Goal: Feedback & Contribution: Submit feedback/report problem

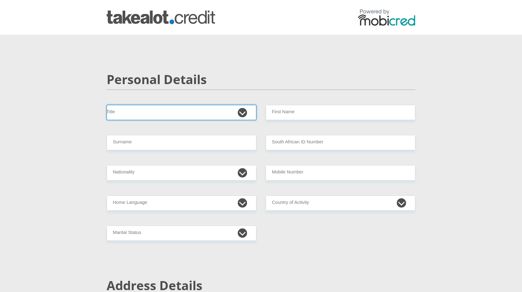
drag, startPoint x: 0, startPoint y: 0, endPoint x: 241, endPoint y: 108, distance: 264.3
click at [241, 108] on select "Mr Ms Mrs Dr Other" at bounding box center [182, 112] width 150 height 15
select select "Ms"
click at [107, 105] on select "Mr Ms Mrs Dr Other" at bounding box center [182, 112] width 150 height 15
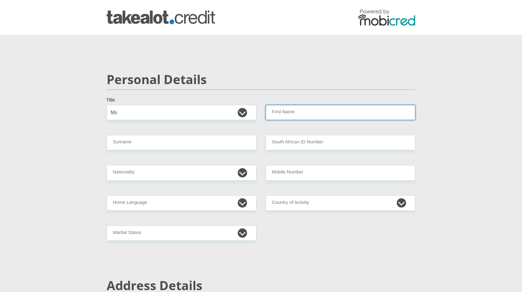
click at [310, 115] on input "First Name" at bounding box center [341, 112] width 150 height 15
type input "Siphokazi"
type input "Magagula"
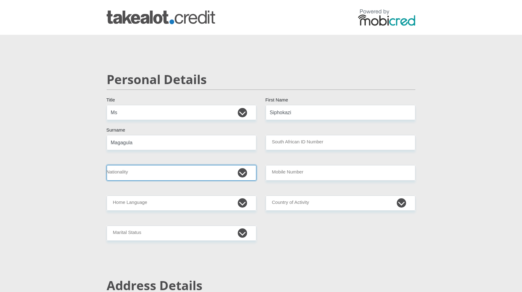
select select "ZAF"
type input "0769724735"
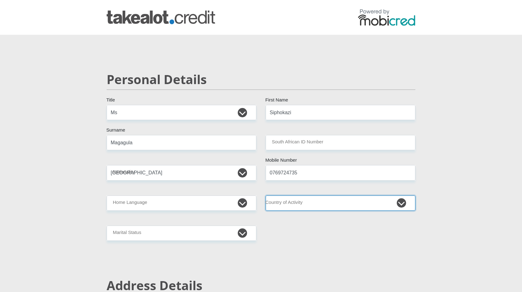
select select "ZAF"
type input "34 Bekker Street"
type input "Secunda"
type input "Trichardt"
type input "2302"
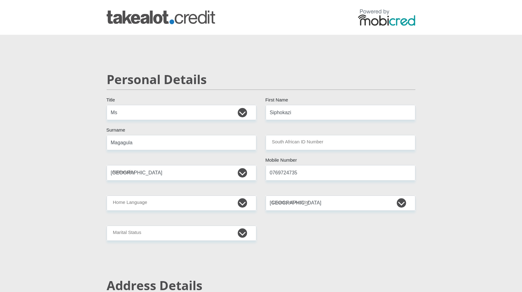
select select "Mpumalanga"
type input "[EMAIL_ADDRESS][DOMAIN_NAME]"
type input "Avuyile.2017"
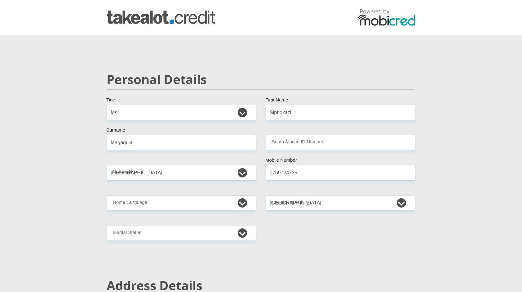
type input "37000"
type input "24000"
type input "0"
type input "5500"
type input "1000"
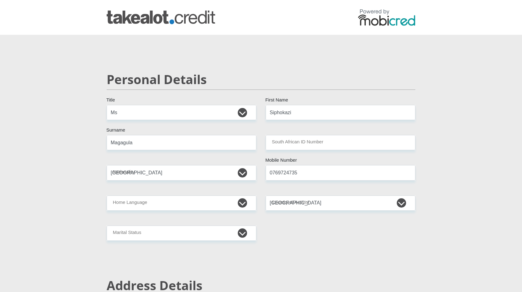
type input "5000"
type input "4000"
type input "600"
type input "0"
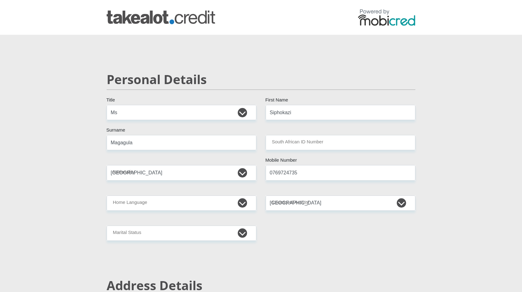
type input "SASOL"
type input "0769724735"
type input "Siphokazi"
type input "Magagula"
type input "1191764508"
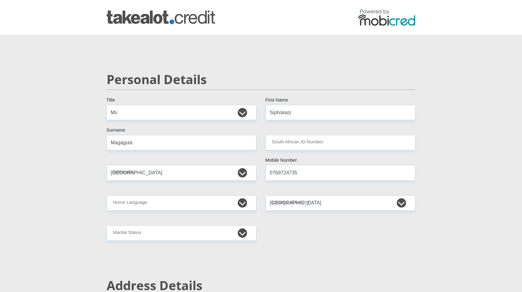
type input "198765"
type input "NEDBANK"
type input "NEDBANK SOUTH AFRICA"
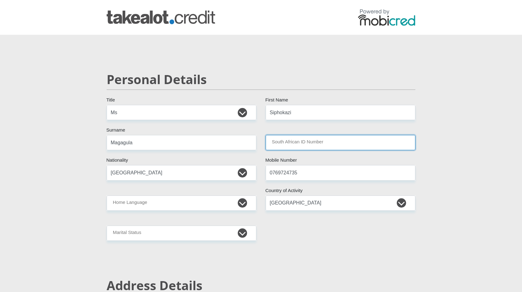
click at [290, 142] on input "South African ID Number" at bounding box center [341, 142] width 150 height 15
type input "0110090247088"
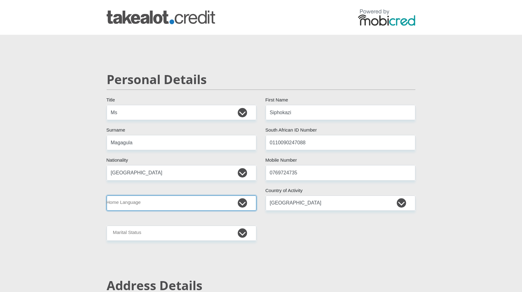
click at [235, 208] on select "Afrikaans English Sepedi South Ndebele Southern Sotho Swati Tsonga Tswana Venda…" at bounding box center [182, 202] width 150 height 15
select select "ssw"
click at [107, 195] on select "Afrikaans English Sepedi South Ndebele Southern Sotho Swati Tsonga Tswana Venda…" at bounding box center [182, 202] width 150 height 15
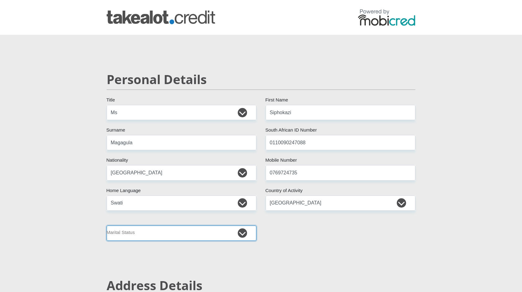
click at [224, 233] on select "Married ANC Single Divorced Widowed Married COP or Customary Law" at bounding box center [182, 232] width 150 height 15
select select "2"
click at [107, 225] on select "Married ANC Single Divorced Widowed Married COP or Customary Law" at bounding box center [182, 232] width 150 height 15
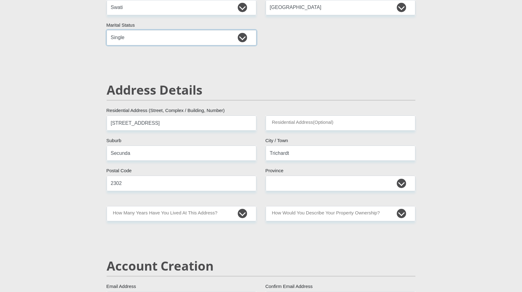
scroll to position [196, 0]
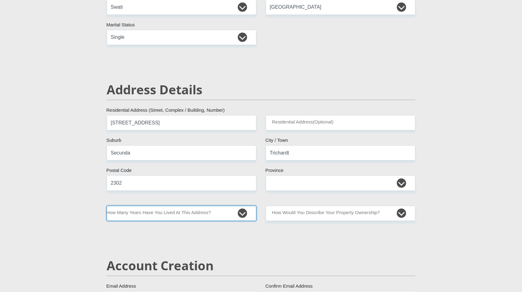
click at [222, 208] on select "less than 1 year 1-3 years 3-5 years 5+ years" at bounding box center [182, 212] width 150 height 15
select select "2"
click at [107, 205] on select "less than 1 year 1-3 years 3-5 years 5+ years" at bounding box center [182, 212] width 150 height 15
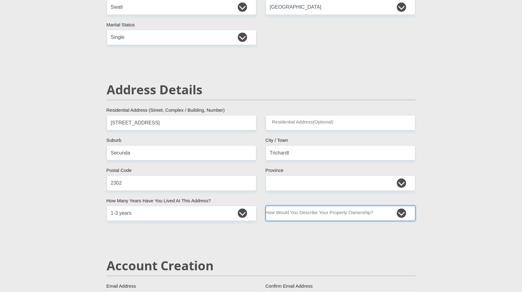
click at [401, 213] on select "Owned Rented Family Owned Company Dwelling" at bounding box center [341, 212] width 150 height 15
select select "Rented"
click at [266, 205] on select "Owned Rented Family Owned Company Dwelling" at bounding box center [341, 212] width 150 height 15
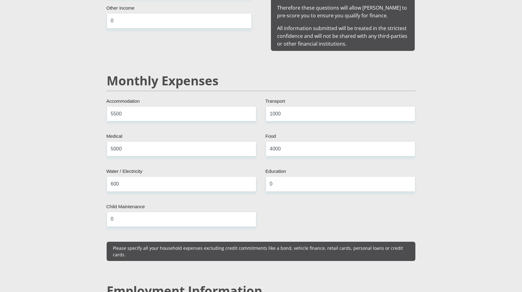
scroll to position [679, 0]
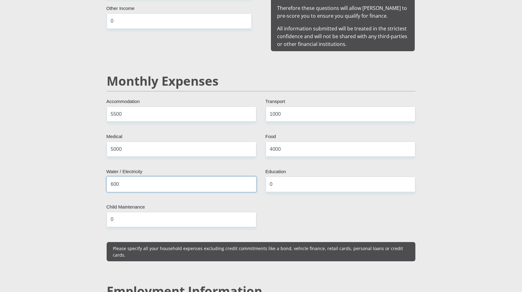
click at [114, 176] on input "600" at bounding box center [182, 183] width 150 height 15
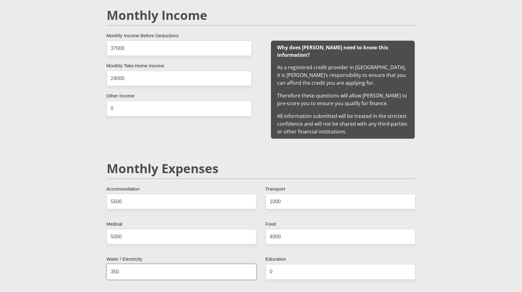
scroll to position [591, 0]
type input "350"
drag, startPoint x: 121, startPoint y: 229, endPoint x: 112, endPoint y: 228, distance: 9.9
click at [112, 229] on input "5000" at bounding box center [182, 236] width 150 height 15
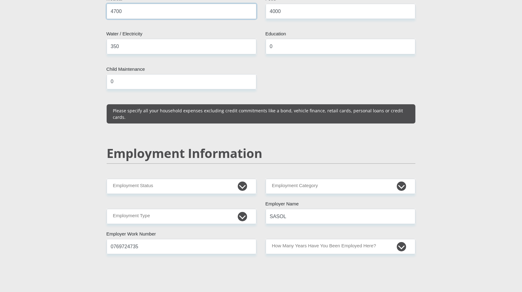
scroll to position [817, 0]
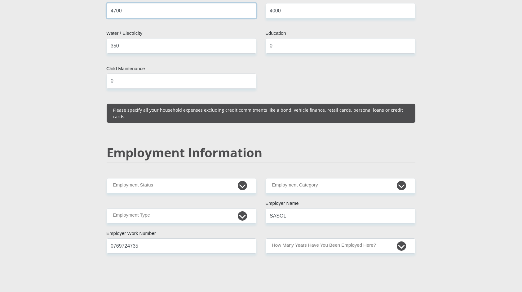
type input "4700"
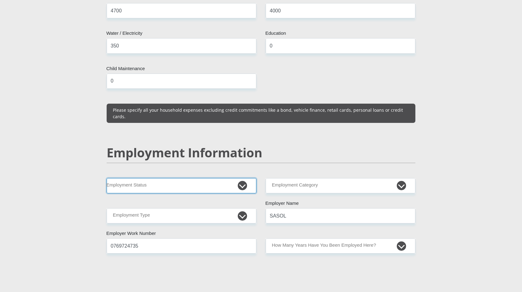
click at [237, 178] on select "Permanent/Full-time Part-time/Casual Contract Worker Self-Employed Housewife Re…" at bounding box center [182, 185] width 150 height 15
select select "1"
click at [107, 178] on select "Permanent/Full-time Part-time/Casual Contract Worker Self-Employed Housewife Re…" at bounding box center [182, 185] width 150 height 15
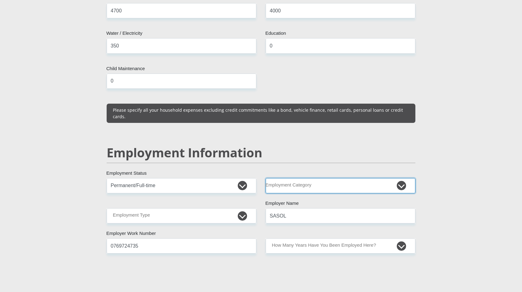
click at [352, 178] on select "AGRICULTURE ALCOHOL & TOBACCO CONSTRUCTION MATERIALS METALLURGY EQUIPMENT FOR R…" at bounding box center [341, 185] width 150 height 15
select select "56"
click at [266, 178] on select "AGRICULTURE ALCOHOL & TOBACCO CONSTRUCTION MATERIALS METALLURGY EQUIPMENT FOR R…" at bounding box center [341, 185] width 150 height 15
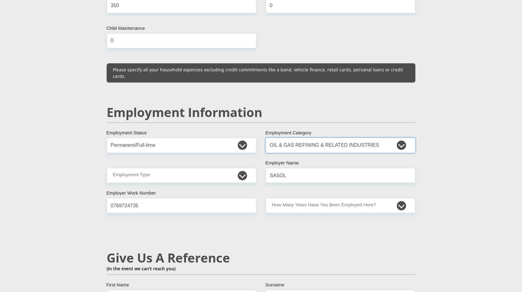
scroll to position [858, 0]
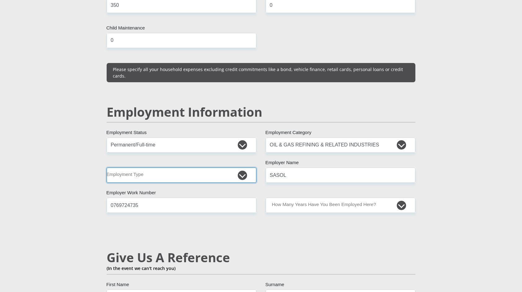
click at [245, 167] on select "College/Lecturer Craft Seller Creative Driver Executive Farmer Forces - Non Com…" at bounding box center [182, 174] width 150 height 15
select select "Unknown/Other"
click at [107, 167] on select "College/Lecturer Craft Seller Creative Driver Executive Farmer Forces - Non Com…" at bounding box center [182, 174] width 150 height 15
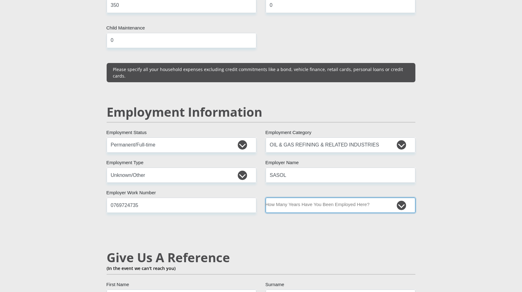
click at [326, 197] on select "less than 1 year 1-3 years 3-5 years 5+ years" at bounding box center [341, 204] width 150 height 15
select select "24"
click at [266, 197] on select "less than 1 year 1-3 years 3-5 years 5+ years" at bounding box center [341, 204] width 150 height 15
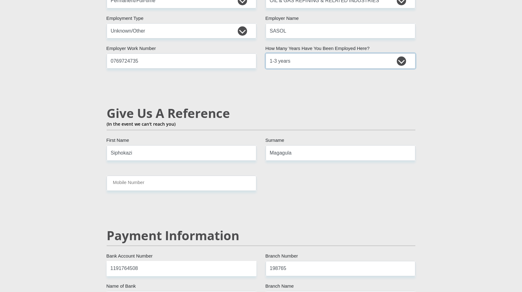
scroll to position [1002, 0]
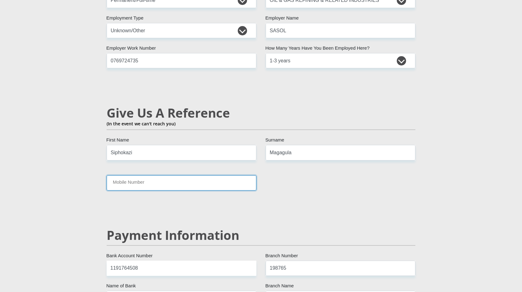
click at [231, 175] on input "Mobile Number" at bounding box center [182, 182] width 150 height 15
type input "0769724735"
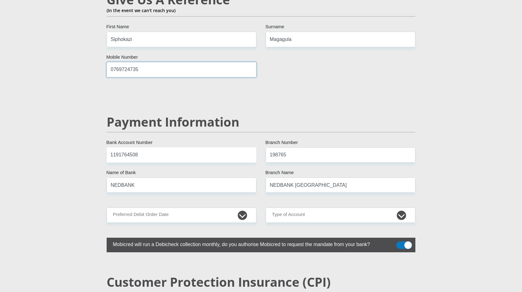
scroll to position [1116, 0]
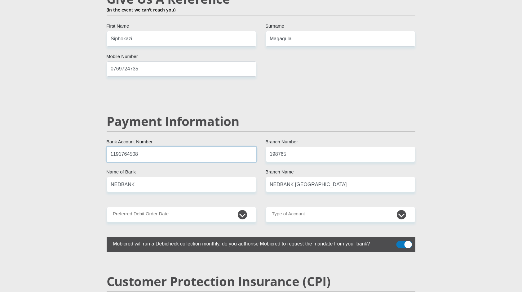
drag, startPoint x: 170, startPoint y: 134, endPoint x: 102, endPoint y: 136, distance: 68.8
click at [102, 147] on div "1191764508 Bank Account Number" at bounding box center [181, 154] width 159 height 15
type input "63166321059"
drag, startPoint x: 286, startPoint y: 138, endPoint x: 258, endPoint y: 141, distance: 27.4
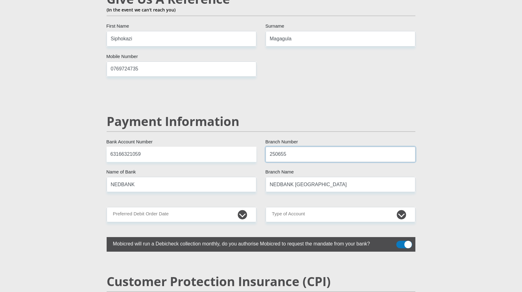
type input "250655"
type input "FIRSTRAND BANK"
type input "BRANCH 560"
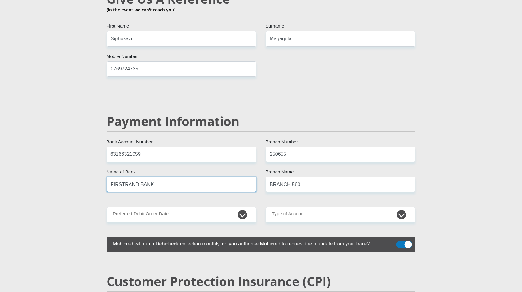
drag, startPoint x: 217, startPoint y: 170, endPoint x: 90, endPoint y: 168, distance: 127.4
click at [149, 177] on input "FIRSTRAND BANK" at bounding box center [182, 184] width 150 height 15
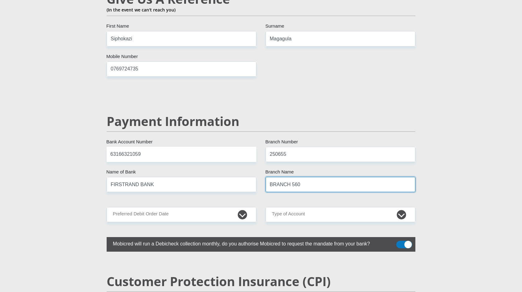
click at [300, 177] on input "BRANCH 560" at bounding box center [341, 184] width 150 height 15
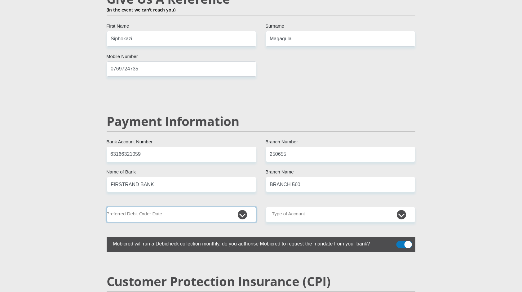
click at [230, 207] on select "1st 2nd 3rd 4th 5th 7th 18th 19th 20th 21st 22nd 23rd 24th 25th 26th 27th 28th …" at bounding box center [182, 214] width 150 height 15
click at [107, 207] on select "1st 2nd 3rd 4th 5th 7th 18th 19th 20th 21st 22nd 23rd 24th 25th 26th 27th 28th …" at bounding box center [182, 214] width 150 height 15
click at [243, 207] on select "1st 2nd 3rd 4th 5th 7th 18th 19th 20th 21st 22nd 23rd 24th 25th 26th 27th 28th …" at bounding box center [182, 214] width 150 height 15
select select "25"
click at [107, 207] on select "1st 2nd 3rd 4th 5th 7th 18th 19th 20th 21st 22nd 23rd 24th 25th 26th 27th 28th …" at bounding box center [182, 214] width 150 height 15
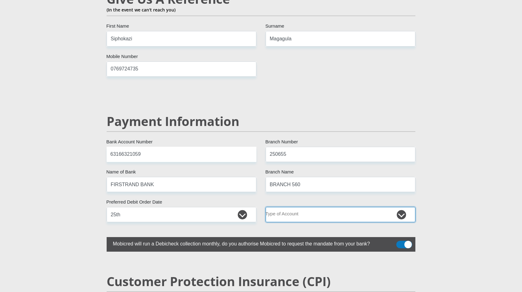
click at [391, 207] on select "Cheque Savings" at bounding box center [341, 214] width 150 height 15
select select "CUR"
click at [266, 207] on select "Cheque Savings" at bounding box center [341, 214] width 150 height 15
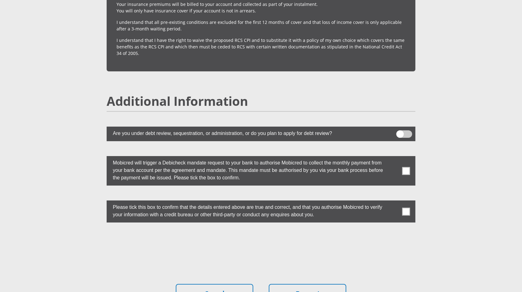
scroll to position [1611, 0]
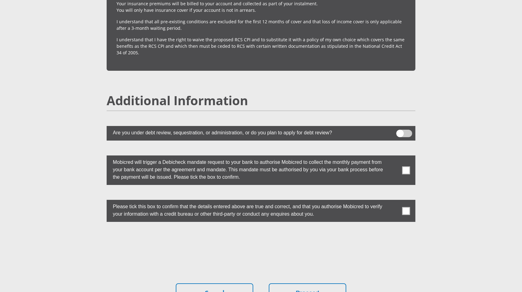
click at [410, 160] on label at bounding box center [261, 169] width 309 height 29
click at [393, 157] on input "checkbox" at bounding box center [393, 157] width 0 height 0
click at [405, 207] on span at bounding box center [406, 211] width 8 height 8
click at [393, 201] on input "checkbox" at bounding box center [393, 201] width 0 height 0
click at [332, 283] on button "Proceed" at bounding box center [307, 293] width 77 height 20
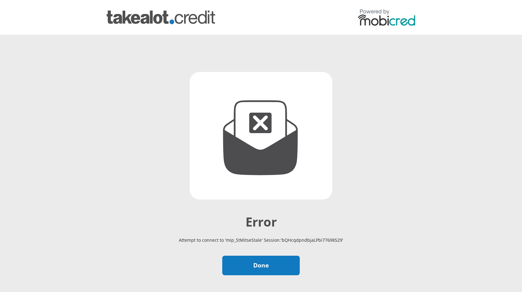
scroll to position [41, 0]
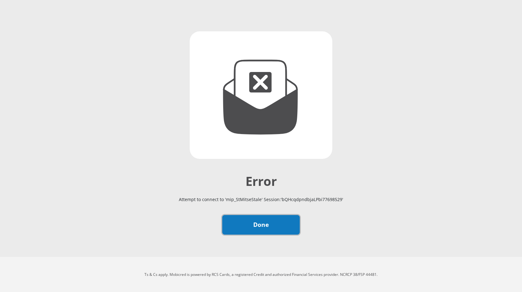
click at [289, 231] on link "Done" at bounding box center [260, 225] width 77 height 20
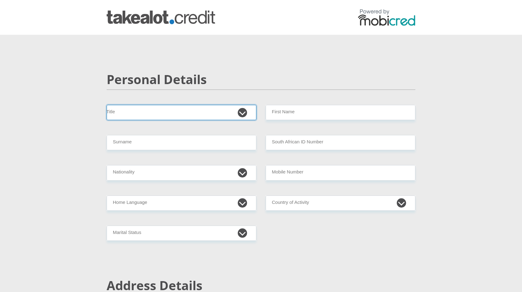
click at [246, 113] on select "Mr Ms Mrs Dr Other" at bounding box center [182, 112] width 150 height 15
select select "Ms"
click at [107, 105] on select "Mr Ms Mrs Dr Other" at bounding box center [182, 112] width 150 height 15
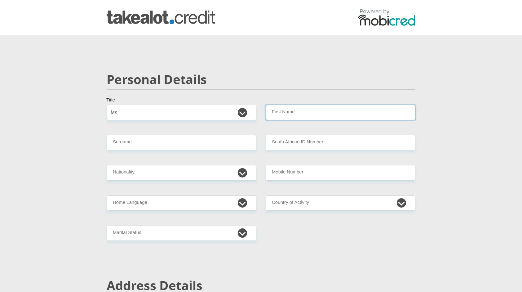
click at [290, 113] on input "First Name" at bounding box center [341, 112] width 150 height 15
type input "Siphokazi"
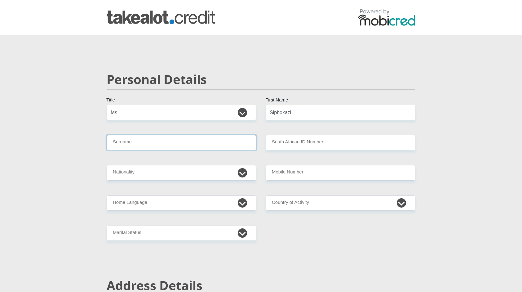
type input "Magagula"
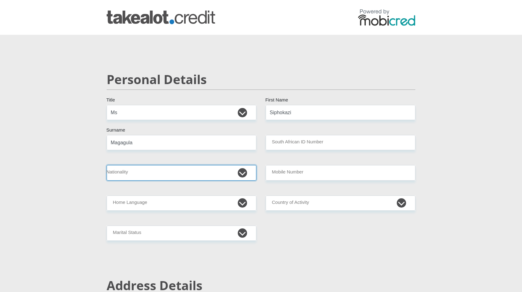
select select "ZAF"
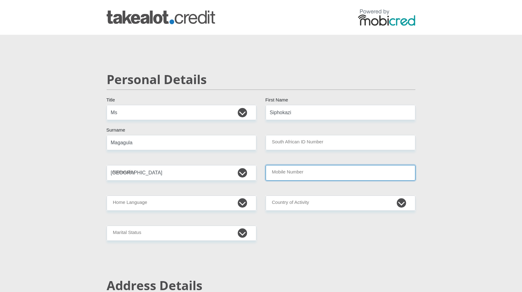
type input "0769724735"
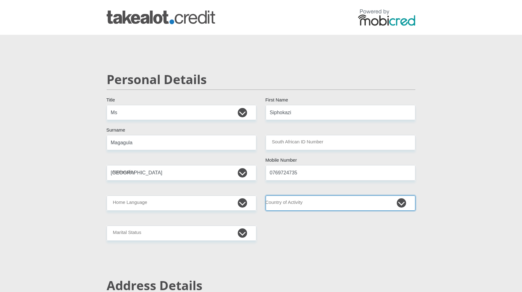
select select "ZAF"
type input "34 Bekker Street"
type input "Secunda"
type input "Trichardt"
type input "2302"
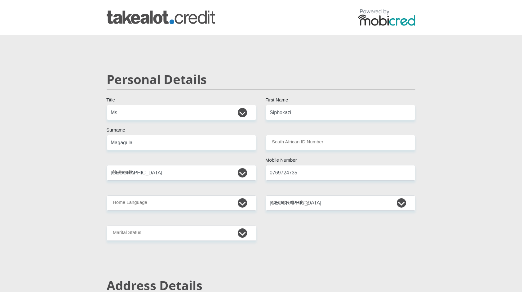
select select "Mpumalanga"
type input "[EMAIL_ADDRESS][DOMAIN_NAME]"
type input "Avuyile.2017"
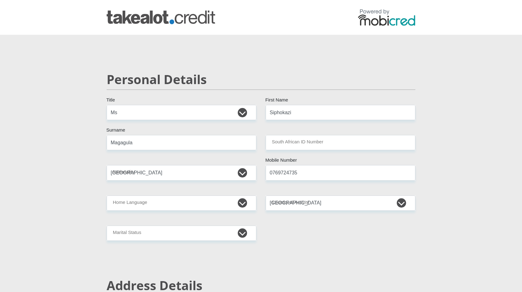
type input "37000"
type input "24000"
type input "0"
type input "5500"
type input "1000"
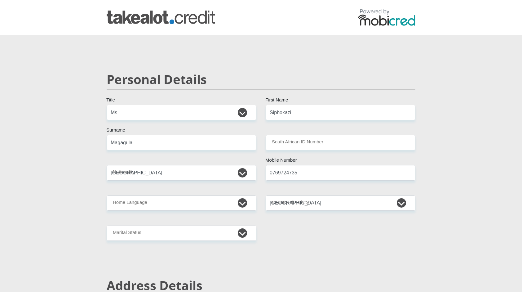
type input "4700"
type input "4000"
type input "350"
type input "0"
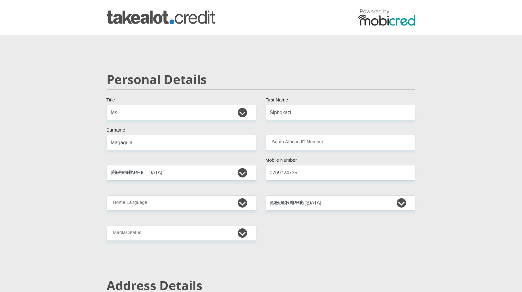
type input "SASOL"
type input "0769724735"
type input "Siphokazi"
type input "Magagula"
type input "63166321059"
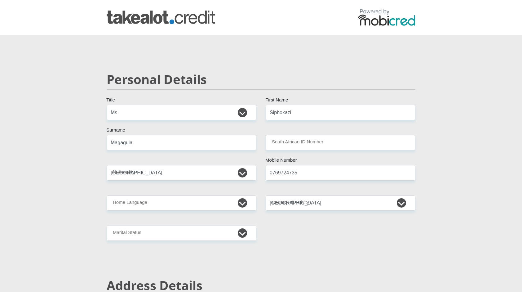
type input "250655"
type input "FIRSTRAND BANK"
type input "BRANCH 560"
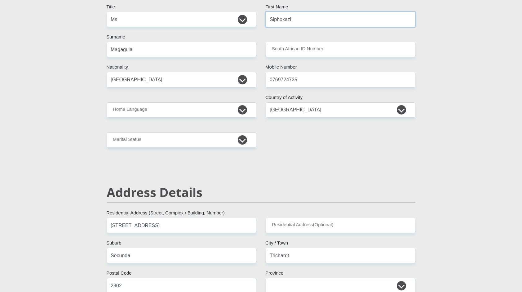
scroll to position [94, 0]
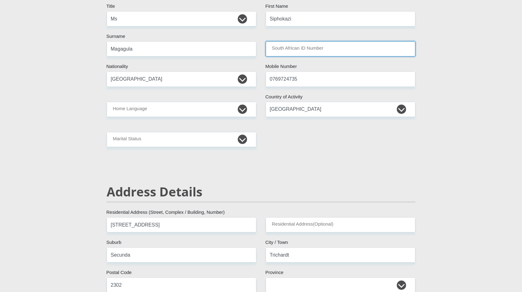
click at [302, 50] on input "South African ID Number" at bounding box center [341, 48] width 150 height 15
type input "0110090247088"
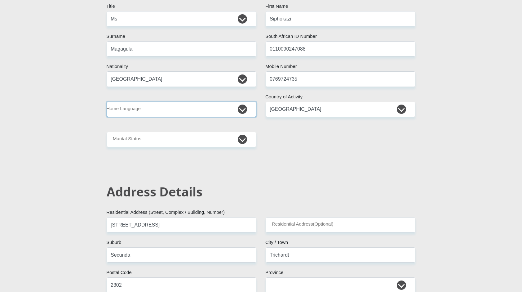
click at [239, 107] on select "Afrikaans English Sepedi South Ndebele Southern Sotho Swati Tsonga Tswana Venda…" at bounding box center [182, 109] width 150 height 15
select select "ssw"
click at [107, 102] on select "Afrikaans English Sepedi South Ndebele Southern Sotho Swati Tsonga Tswana Venda…" at bounding box center [182, 109] width 150 height 15
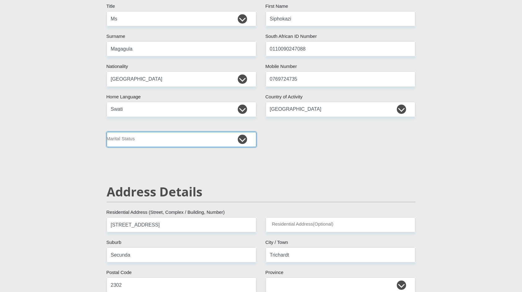
click at [161, 136] on select "Married ANC Single Divorced Widowed Married COP or Customary Law" at bounding box center [182, 139] width 150 height 15
select select "2"
click at [107, 132] on select "Married ANC Single Divorced Widowed Married COP or Customary Law" at bounding box center [182, 139] width 150 height 15
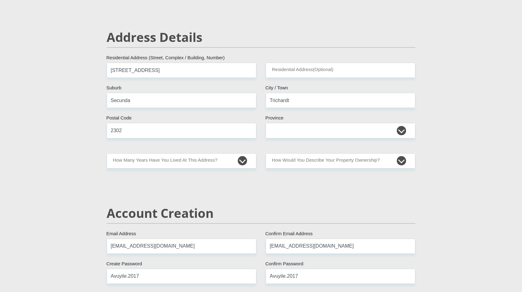
scroll to position [249, 0]
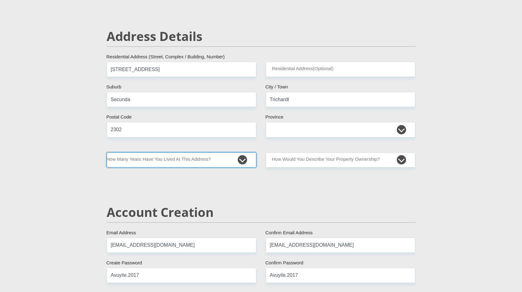
click at [159, 165] on select "less than 1 year 1-3 years 3-5 years 5+ years" at bounding box center [182, 159] width 150 height 15
select select "2"
click at [107, 152] on select "less than 1 year 1-3 years 3-5 years 5+ years" at bounding box center [182, 159] width 150 height 15
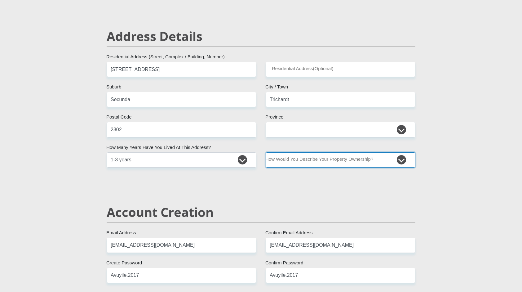
click at [363, 157] on select "Owned Rented Family Owned Company Dwelling" at bounding box center [341, 159] width 150 height 15
select select "Rented"
click at [266, 152] on select "Owned Rented Family Owned Company Dwelling" at bounding box center [341, 159] width 150 height 15
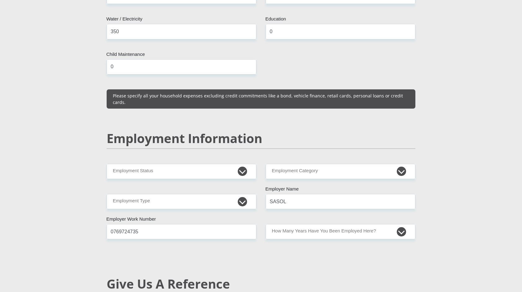
scroll to position [849, 0]
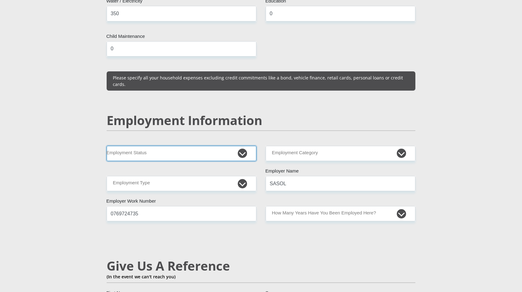
click at [244, 146] on select "Permanent/Full-time Part-time/Casual Contract Worker Self-Employed Housewife Re…" at bounding box center [182, 153] width 150 height 15
select select "1"
click at [107, 146] on select "Permanent/Full-time Part-time/Casual Contract Worker Self-Employed Housewife Re…" at bounding box center [182, 153] width 150 height 15
click at [217, 158] on div "Mr Ms Mrs Dr Other Title Siphokazi First Name Magagula Surname 0110090247088 So…" at bounding box center [261, 138] width 318 height 1767
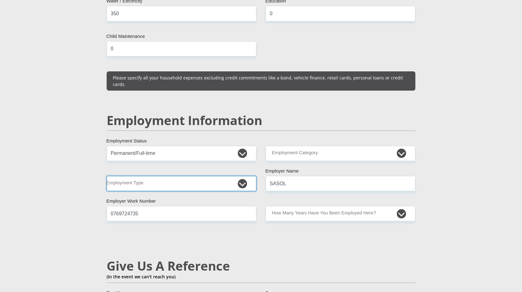
click at [215, 176] on select "College/Lecturer Craft Seller Creative Driver Executive Farmer Forces - Non Com…" at bounding box center [182, 183] width 150 height 15
select select "Unknown/Other"
click at [107, 176] on select "College/Lecturer Craft Seller Creative Driver Executive Farmer Forces - Non Com…" at bounding box center [182, 183] width 150 height 15
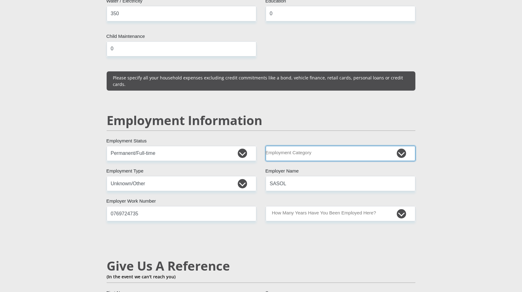
click at [286, 146] on select "AGRICULTURE ALCOHOL & TOBACCO CONSTRUCTION MATERIALS METALLURGY EQUIPMENT FOR R…" at bounding box center [341, 153] width 150 height 15
select select "56"
click at [266, 146] on select "AGRICULTURE ALCOHOL & TOBACCO CONSTRUCTION MATERIALS METALLURGY EQUIPMENT FOR R…" at bounding box center [341, 153] width 150 height 15
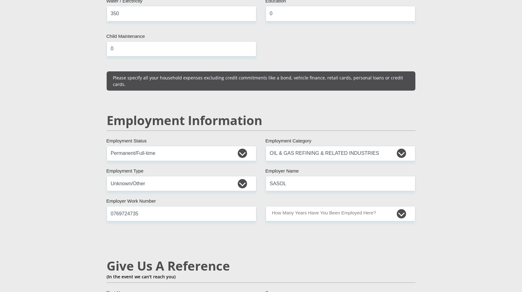
click at [312, 190] on div "Mr Ms Mrs Dr Other Title Siphokazi First Name Magagula Surname 0110090247088 So…" at bounding box center [261, 138] width 318 height 1767
click at [310, 206] on select "less than 1 year 1-3 years 3-5 years 5+ years" at bounding box center [341, 213] width 150 height 15
select select "24"
click at [266, 206] on select "less than 1 year 1-3 years 3-5 years 5+ years" at bounding box center [341, 213] width 150 height 15
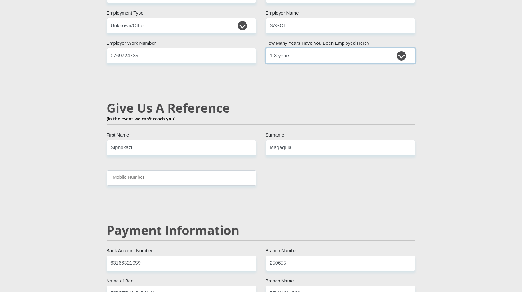
scroll to position [1008, 0]
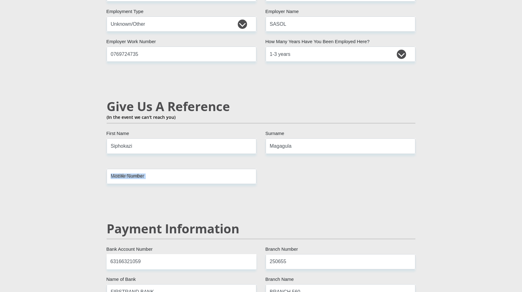
click at [235, 169] on input "Mobile Number" at bounding box center [182, 176] width 150 height 15
type input "0769724735"
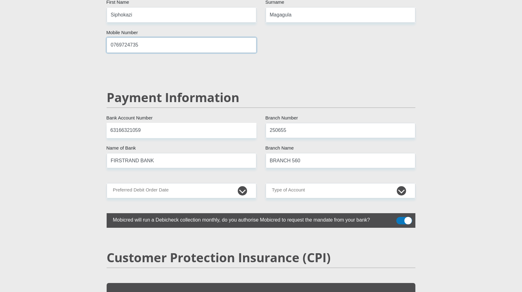
scroll to position [1140, 0]
click at [228, 182] on select "1st 2nd 3rd 4th 5th 7th 18th 19th 20th 21st 22nd 23rd 24th 25th 26th 27th 28th …" at bounding box center [182, 189] width 150 height 15
select select "25"
click at [107, 182] on select "1st 2nd 3rd 4th 5th 7th 18th 19th 20th 21st 22nd 23rd 24th 25th 26th 27th 28th …" at bounding box center [182, 189] width 150 height 15
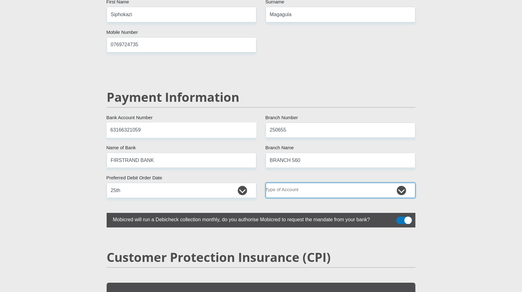
click at [306, 182] on select "Cheque Savings" at bounding box center [341, 189] width 150 height 15
select select "CUR"
click at [266, 182] on select "Cheque Savings" at bounding box center [341, 189] width 150 height 15
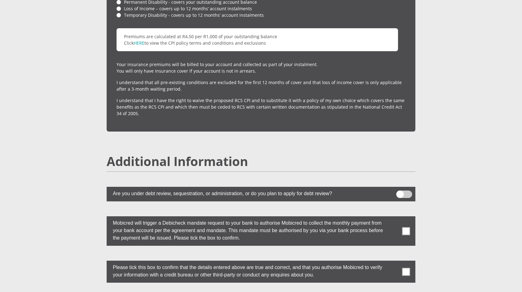
scroll to position [1552, 0]
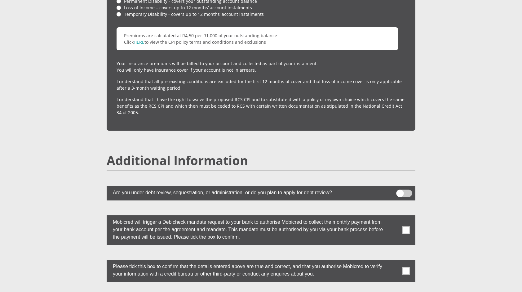
click at [409, 226] on span at bounding box center [406, 230] width 8 height 8
click at [393, 217] on input "checkbox" at bounding box center [393, 217] width 0 height 0
click at [404, 266] on span at bounding box center [406, 270] width 8 height 8
click at [393, 261] on input "checkbox" at bounding box center [393, 261] width 0 height 0
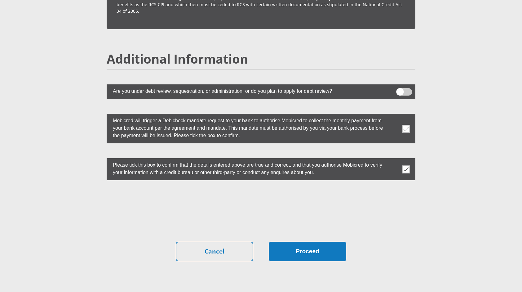
scroll to position [1653, 0]
click at [305, 241] on button "Proceed" at bounding box center [307, 251] width 77 height 20
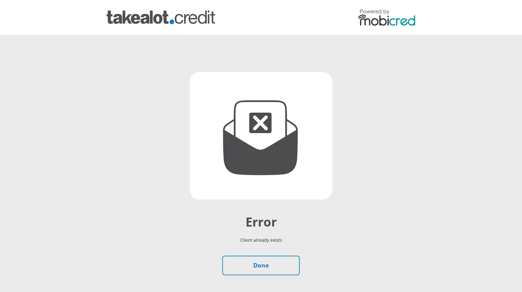
scroll to position [41, 0]
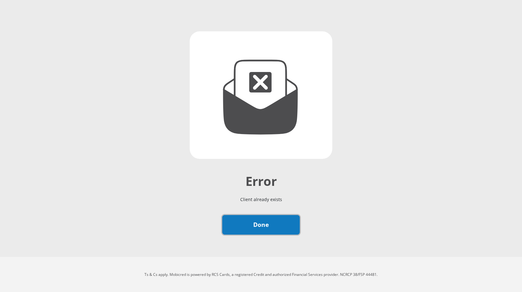
click at [292, 225] on link "Done" at bounding box center [260, 225] width 77 height 20
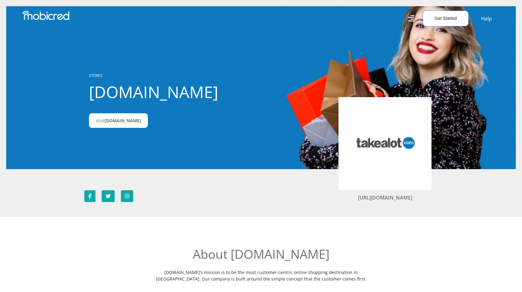
click at [439, 19] on button "Get Started" at bounding box center [445, 18] width 45 height 15
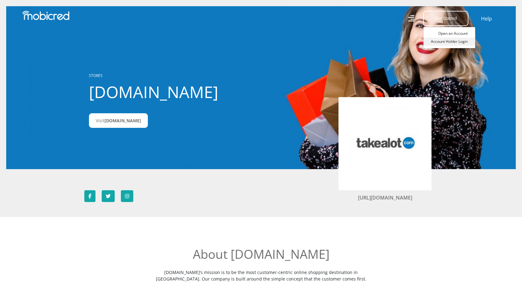
click at [448, 39] on link "Account Holder Login" at bounding box center [449, 41] width 52 height 8
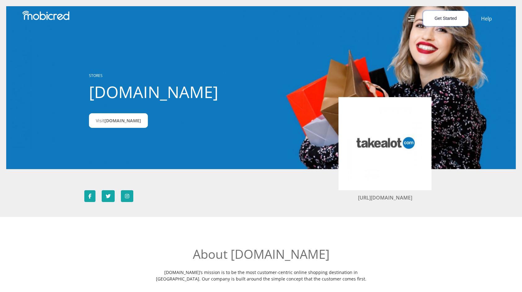
click at [427, 24] on button "Get Started" at bounding box center [445, 18] width 45 height 15
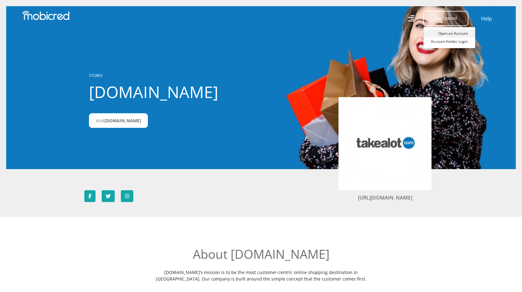
click at [440, 32] on link "Open an Account" at bounding box center [449, 33] width 52 height 8
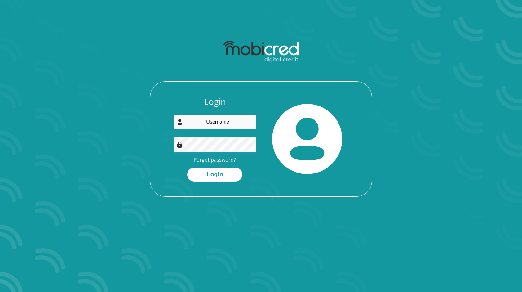
click at [241, 118] on input "email" at bounding box center [215, 121] width 83 height 15
type input "[EMAIL_ADDRESS][DOMAIN_NAME]"
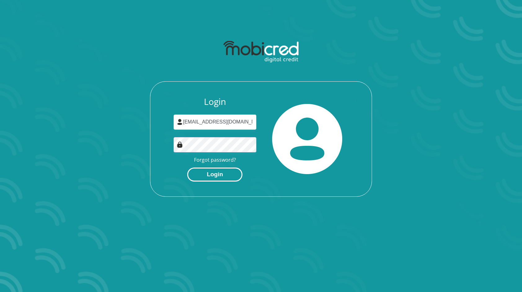
click at [209, 171] on button "Login" at bounding box center [214, 174] width 55 height 14
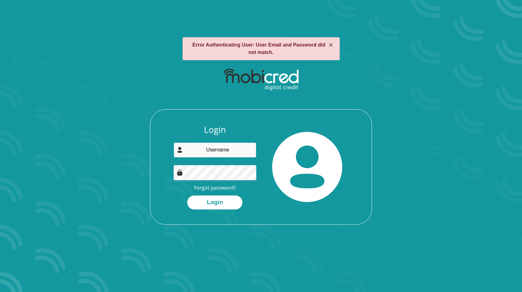
click at [221, 153] on input "email" at bounding box center [215, 149] width 83 height 15
type input "[EMAIL_ADDRESS][DOMAIN_NAME]"
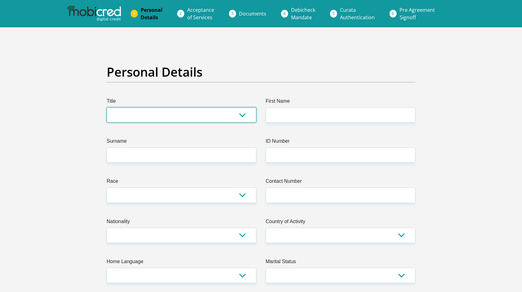
click at [170, 108] on select "Mr Ms Mrs Dr [PERSON_NAME]" at bounding box center [182, 114] width 150 height 15
select select "Ms"
click at [107, 107] on select "Mr Ms Mrs Dr [PERSON_NAME]" at bounding box center [182, 114] width 150 height 15
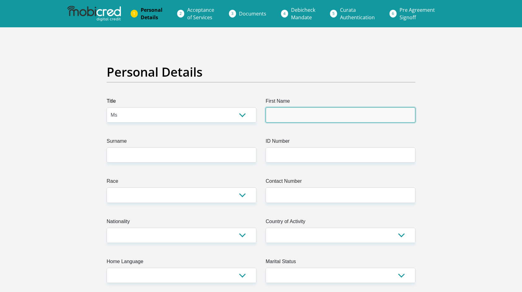
click at [296, 112] on input "First Name" at bounding box center [341, 114] width 150 height 15
type input "Siphokazi"
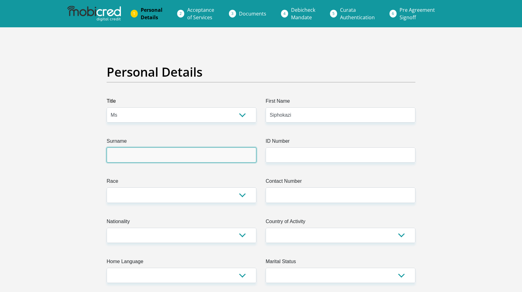
type input "Magagula"
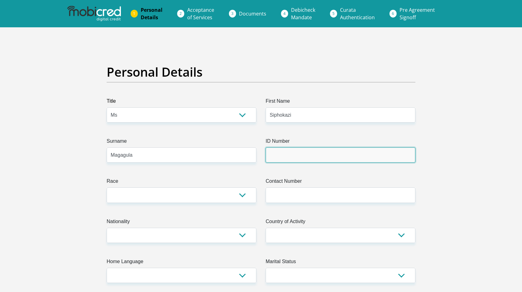
type input "0110090247088"
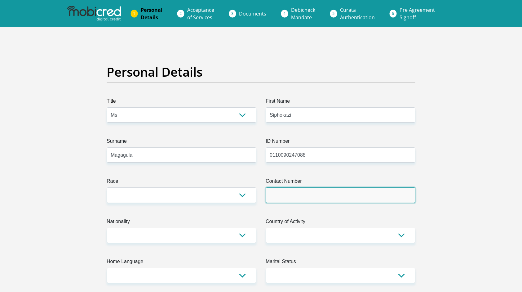
type input "0769724735"
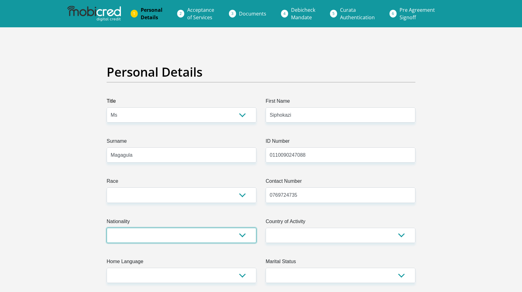
select select "ZAF"
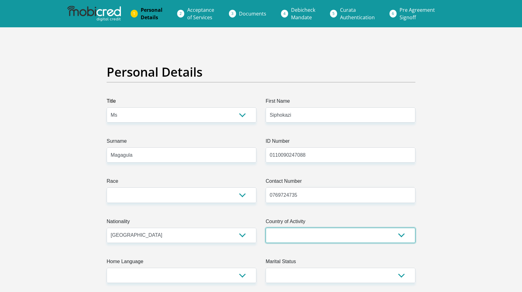
select select "ZAF"
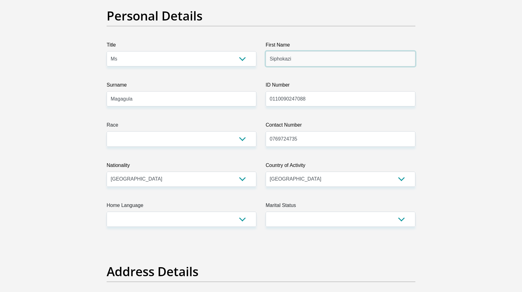
scroll to position [68, 0]
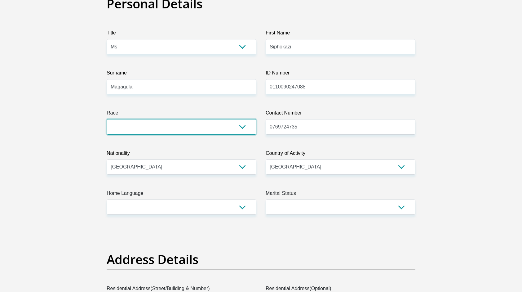
click at [244, 129] on select "Black Coloured Indian White Other" at bounding box center [182, 126] width 150 height 15
select select "1"
click at [107, 119] on select "Black Coloured Indian White Other" at bounding box center [182, 126] width 150 height 15
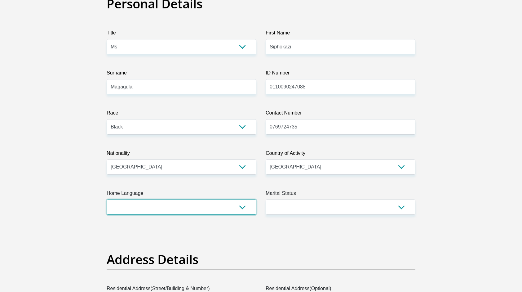
click at [229, 204] on select "Afrikaans English Sepedi South Ndebele Southern Sotho Swati Tsonga Tswana Venda…" at bounding box center [182, 206] width 150 height 15
select select "ssw"
click at [107, 199] on select "Afrikaans English Sepedi South Ndebele Southern Sotho Swati Tsonga Tswana Venda…" at bounding box center [182, 206] width 150 height 15
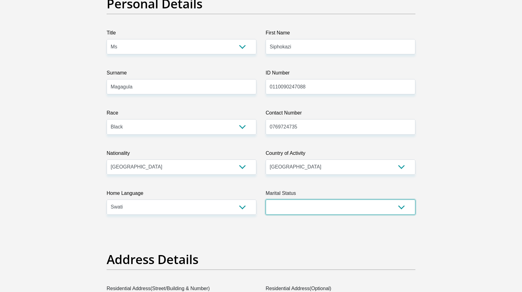
click at [305, 211] on select "Married ANC Single Divorced Widowed Married COP or Customary Law" at bounding box center [341, 206] width 150 height 15
select select "2"
click at [266, 199] on select "Married ANC Single Divorced Widowed Married COP or Customary Law" at bounding box center [341, 206] width 150 height 15
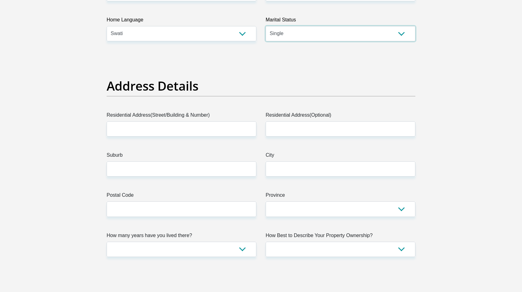
scroll to position [242, 0]
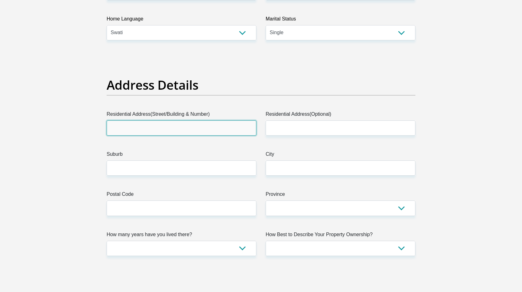
click at [220, 123] on input "Residential Address(Street/Building & Number)" at bounding box center [182, 127] width 150 height 15
click at [243, 134] on input "Residential Address(Street/Building & Number)" at bounding box center [182, 127] width 150 height 15
type input "34 Bekker Street"
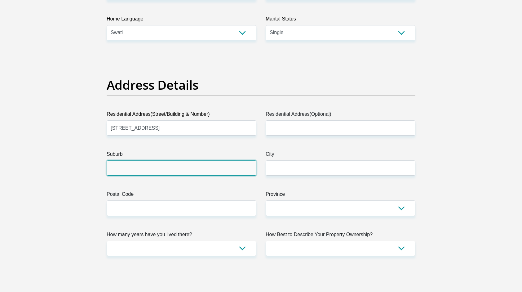
click at [192, 166] on input "Suburb" at bounding box center [182, 167] width 150 height 15
type input "Secunda"
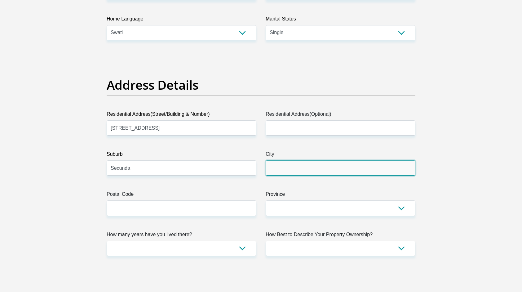
click at [310, 169] on input "City" at bounding box center [341, 167] width 150 height 15
type input "Trichardt"
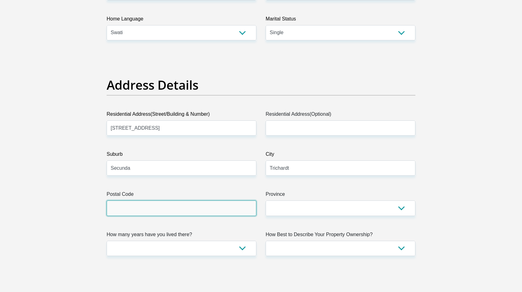
click at [228, 213] on input "Postal Code" at bounding box center [182, 207] width 150 height 15
type input "2302"
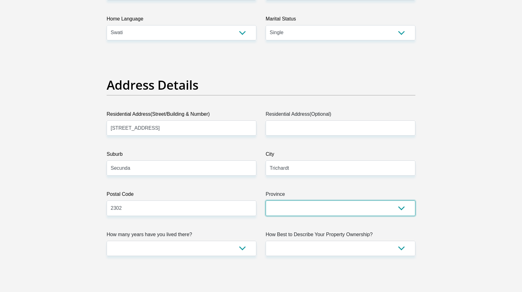
click at [284, 203] on select "Eastern Cape Free State Gauteng KwaZulu-Natal Limpopo Mpumalanga Northern Cape …" at bounding box center [341, 207] width 150 height 15
select select "Mpumalanga"
click at [266, 200] on select "Eastern Cape Free State Gauteng KwaZulu-Natal Limpopo Mpumalanga Northern Cape …" at bounding box center [341, 207] width 150 height 15
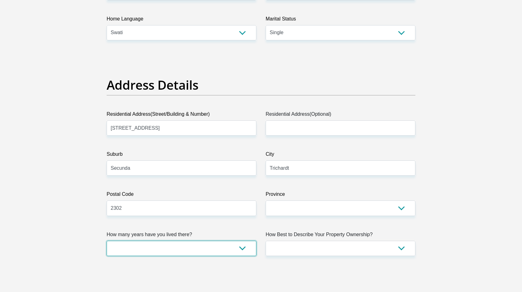
click at [236, 245] on select "less than 1 year 1-3 years 3-5 years 5+ years" at bounding box center [182, 247] width 150 height 15
select select "2"
click at [107, 240] on select "less than 1 year 1-3 years 3-5 years 5+ years" at bounding box center [182, 247] width 150 height 15
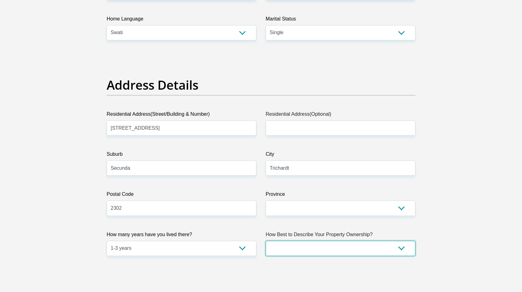
click at [273, 249] on select "Owned Rented Family Owned Company Dwelling" at bounding box center [341, 247] width 150 height 15
select select "Rented"
click at [266, 240] on select "Owned Rented Family Owned Company Dwelling" at bounding box center [341, 247] width 150 height 15
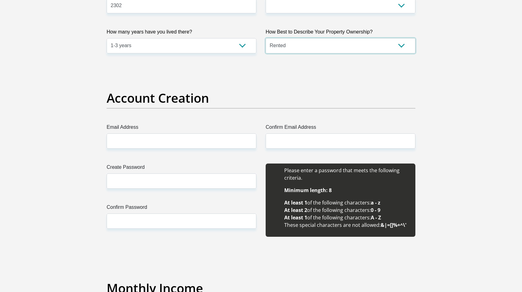
scroll to position [445, 0]
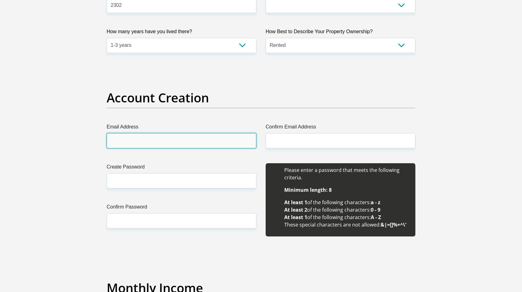
click at [226, 141] on input "Email Address" at bounding box center [182, 140] width 150 height 15
type input "[EMAIL_ADDRESS][DOMAIN_NAME]"
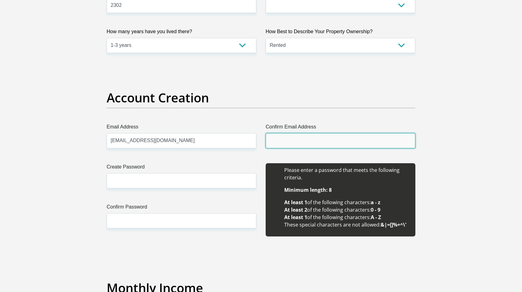
type input "[EMAIL_ADDRESS][DOMAIN_NAME]"
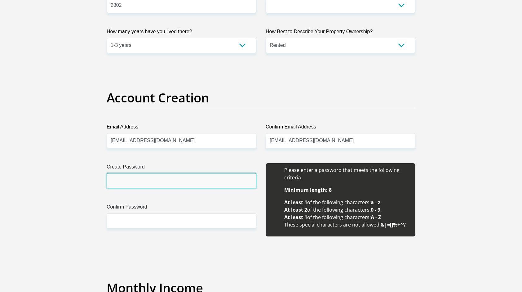
click at [180, 181] on input "Create Password" at bounding box center [182, 180] width 150 height 15
type input "Avuyile.2017"
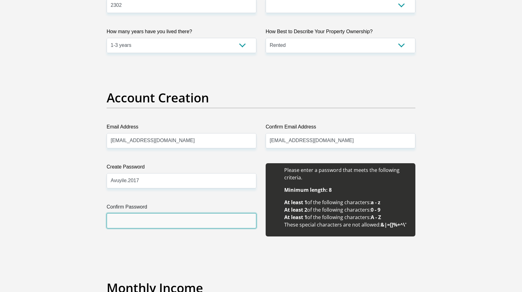
click at [155, 227] on input "Confirm Password" at bounding box center [182, 220] width 150 height 15
type input "Avuyile.2017"
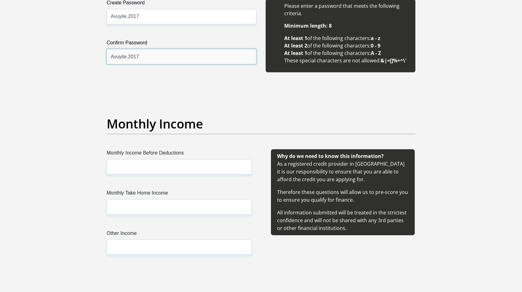
scroll to position [609, 0]
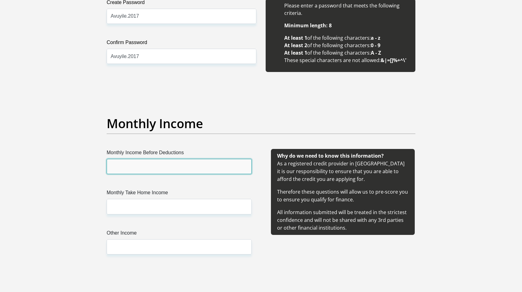
click at [166, 164] on input "Monthly Income Before Deductions" at bounding box center [179, 166] width 145 height 15
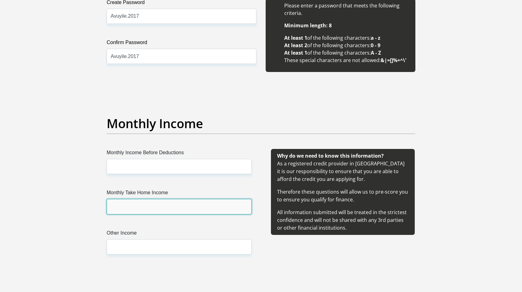
drag, startPoint x: 151, startPoint y: 198, endPoint x: 163, endPoint y: 158, distance: 41.6
click at [163, 158] on div "Monthly Income Before Deductions Monthly Take Home Income Other Income" at bounding box center [179, 209] width 164 height 120
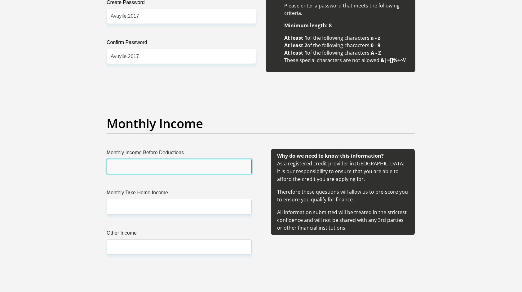
click at [163, 159] on input "Monthly Income Before Deductions" at bounding box center [179, 166] width 145 height 15
type input "37000"
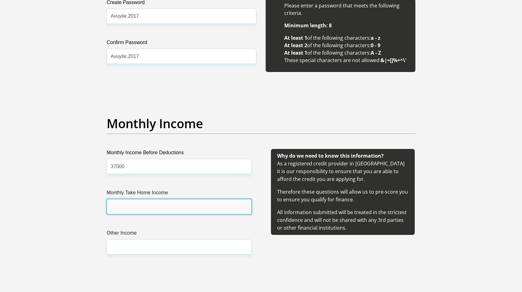
click at [136, 203] on input "Monthly Take Home Income" at bounding box center [179, 206] width 145 height 15
type input "24000"
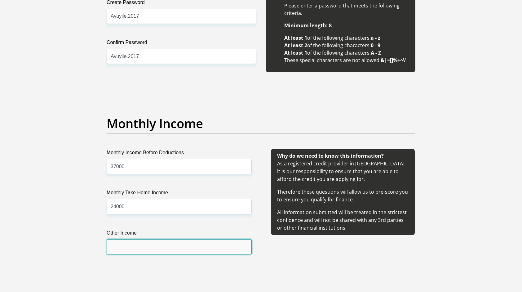
click at [124, 241] on input "Other Income" at bounding box center [179, 246] width 145 height 15
type input "0"
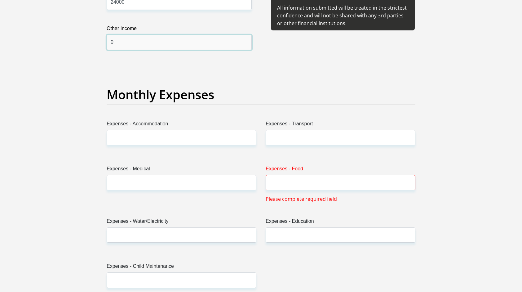
scroll to position [814, 0]
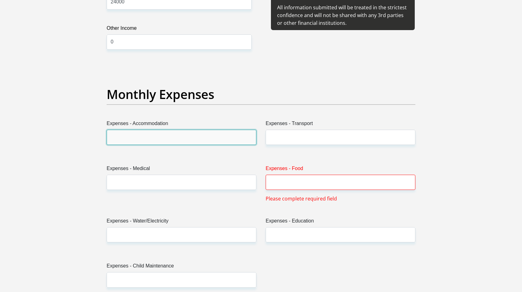
click at [152, 134] on input "Expenses - Accommodation" at bounding box center [182, 137] width 150 height 15
type input "5500"
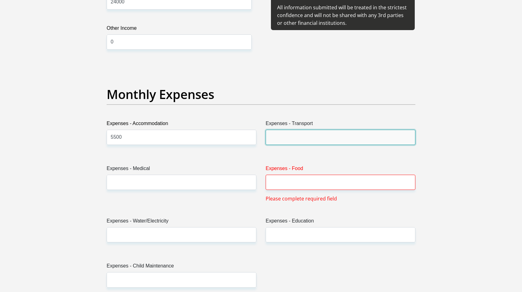
click at [281, 139] on input "Expenses - Transport" at bounding box center [341, 137] width 150 height 15
type input "1000"
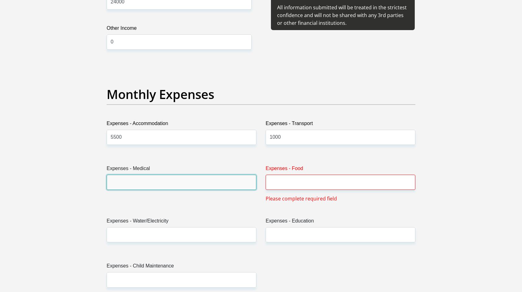
click at [223, 184] on input "Expenses - Medical" at bounding box center [182, 181] width 150 height 15
type input "4700"
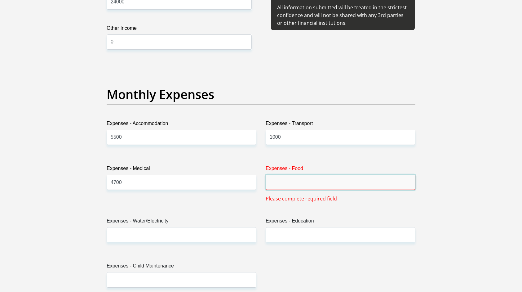
click at [290, 188] on input "Expenses - Food" at bounding box center [341, 181] width 150 height 15
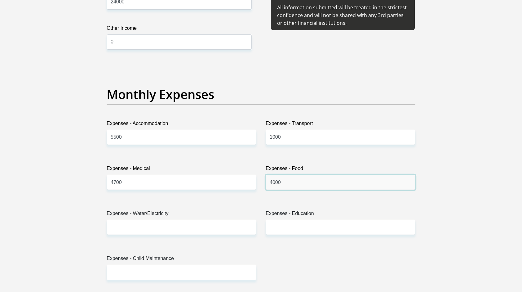
type input "4000"
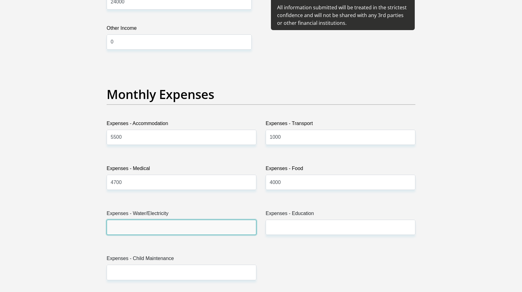
click at [173, 225] on input "Expenses - Water/Electricity" at bounding box center [182, 226] width 150 height 15
type input "350"
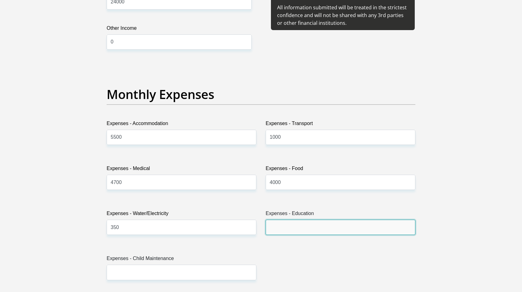
click at [268, 222] on input "Expenses - Education" at bounding box center [341, 226] width 150 height 15
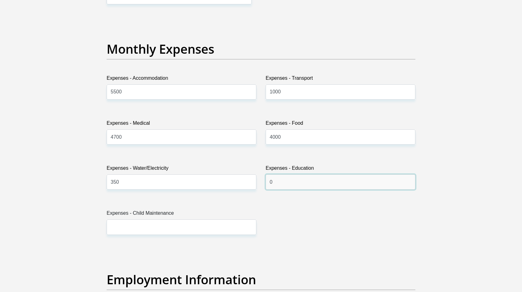
scroll to position [872, 0]
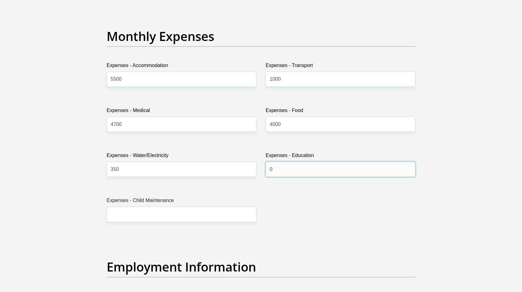
type input "0"
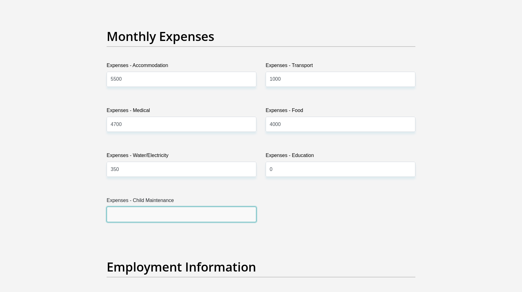
click at [217, 212] on input "Expenses - Child Maintenance" at bounding box center [182, 213] width 150 height 15
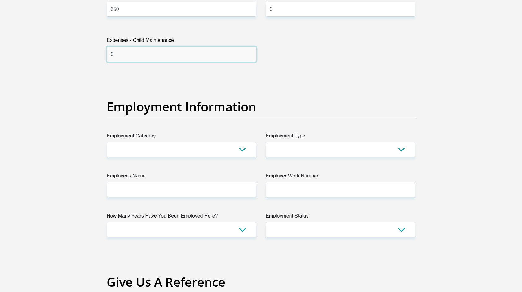
scroll to position [1032, 0]
type input "0"
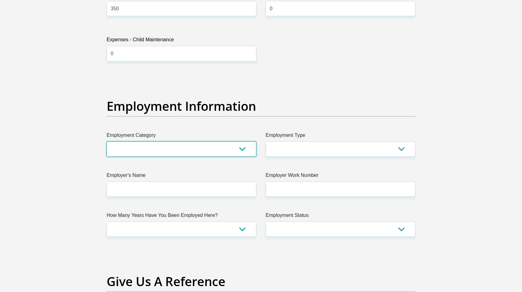
click at [208, 147] on select "AGRICULTURE ALCOHOL & TOBACCO CONSTRUCTION MATERIALS METALLURGY EQUIPMENT FOR R…" at bounding box center [182, 148] width 150 height 15
select select "56"
click at [107, 141] on select "AGRICULTURE ALCOHOL & TOBACCO CONSTRUCTION MATERIALS METALLURGY EQUIPMENT FOR R…" at bounding box center [182, 148] width 150 height 15
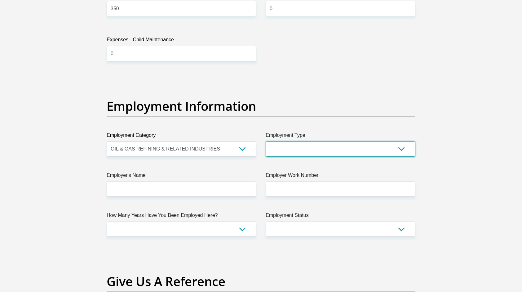
click at [280, 154] on select "College/Lecturer Craft Seller Creative Driver Executive Farmer Forces - Non Com…" at bounding box center [341, 148] width 150 height 15
select select "Production/Manufacturing"
click at [266, 141] on select "College/Lecturer Craft Seller Creative Driver Executive Farmer Forces - Non Com…" at bounding box center [341, 148] width 150 height 15
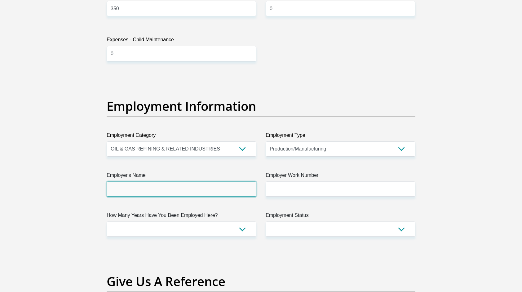
click at [239, 190] on input "Employer's Name" at bounding box center [182, 188] width 150 height 15
type input "SASOL"
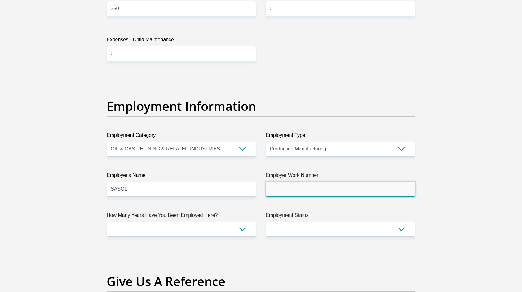
click at [338, 193] on input "Employer Work Number" at bounding box center [341, 188] width 150 height 15
type input "0769724735"
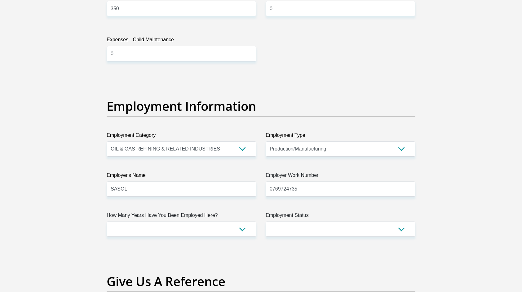
type input "Siphokazi"
type input "Magagula"
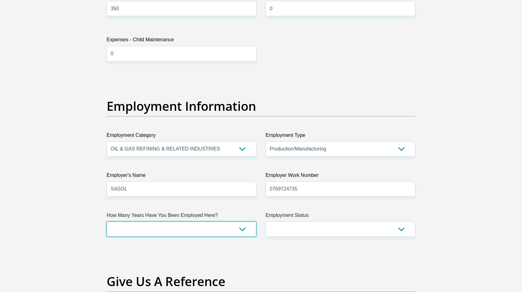
click at [244, 231] on select "less than 1 year 1-3 years 3-5 years 5+ years" at bounding box center [182, 228] width 150 height 15
select select "24"
click at [107, 221] on select "less than 1 year 1-3 years 3-5 years 5+ years" at bounding box center [182, 228] width 150 height 15
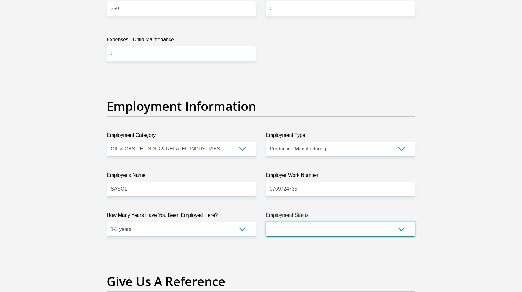
click at [288, 229] on select "Permanent/Full-time Part-time/Casual Contract Worker Self-Employed Housewife Re…" at bounding box center [341, 228] width 150 height 15
select select "1"
click at [266, 221] on select "Permanent/Full-time Part-time/Casual Contract Worker Self-Employed Housewife Re…" at bounding box center [341, 228] width 150 height 15
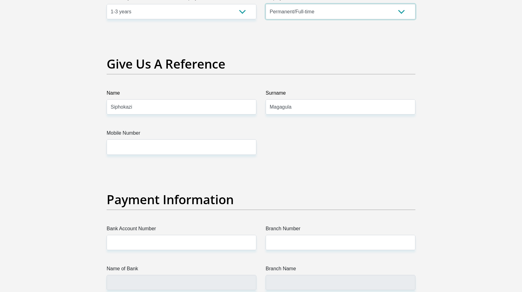
scroll to position [1250, 0]
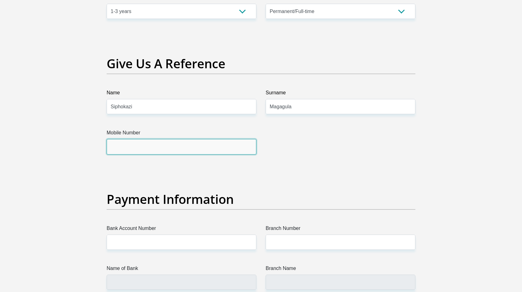
click at [225, 146] on input "Mobile Number" at bounding box center [182, 146] width 150 height 15
type input "0769724735"
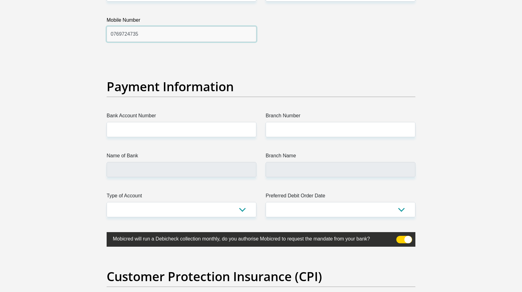
scroll to position [1362, 0]
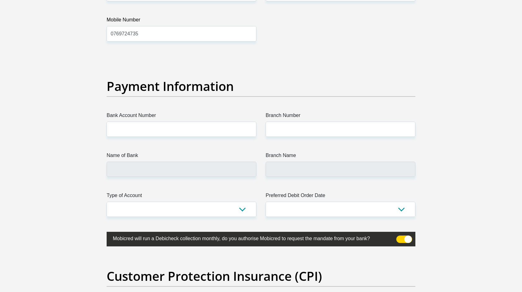
drag, startPoint x: 197, startPoint y: 115, endPoint x: 191, endPoint y: 127, distance: 13.4
click at [191, 127] on div "Bank Account Number" at bounding box center [182, 124] width 150 height 25
click at [191, 127] on input "Bank Account Number" at bounding box center [182, 128] width 150 height 15
type input "63166321059"
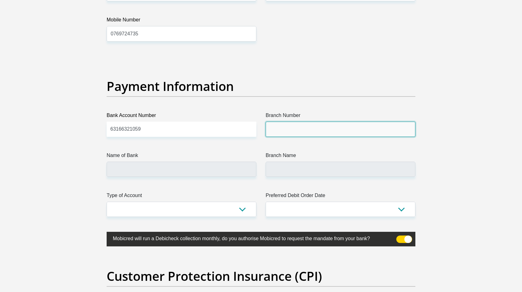
click at [301, 124] on input "Branch Number" at bounding box center [341, 128] width 150 height 15
type input "250655"
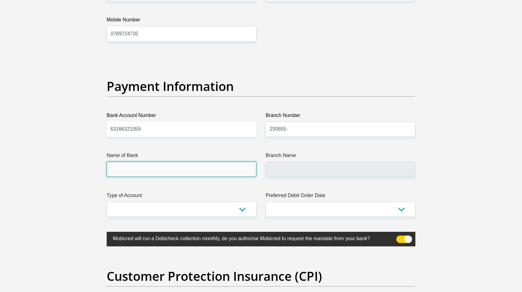
click at [224, 174] on input "Name of Bank" at bounding box center [182, 168] width 150 height 15
type input "FIRSTRAND BANK"
type input "BRANCH 560"
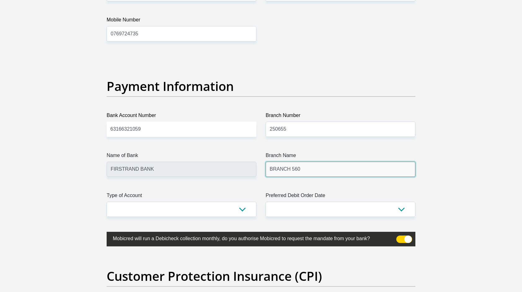
click at [300, 162] on input "BRANCH 560" at bounding box center [341, 168] width 150 height 15
click at [294, 168] on input "BRANCH 560" at bounding box center [341, 168] width 150 height 15
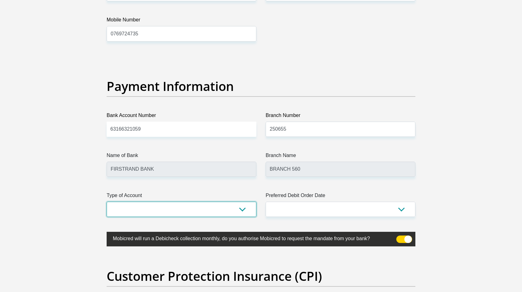
click at [239, 201] on select "Cheque Savings" at bounding box center [182, 208] width 150 height 15
select select "CUR"
click at [107, 201] on select "Cheque Savings" at bounding box center [182, 208] width 150 height 15
click at [297, 209] on select "1st 2nd 3rd 4th 5th 7th 18th 19th 20th 21st 22nd 23rd 24th 25th 26th 27th 28th …" at bounding box center [341, 208] width 150 height 15
click at [266, 201] on select "1st 2nd 3rd 4th 5th 7th 18th 19th 20th 21st 22nd 23rd 24th 25th 26th 27th 28th …" at bounding box center [341, 208] width 150 height 15
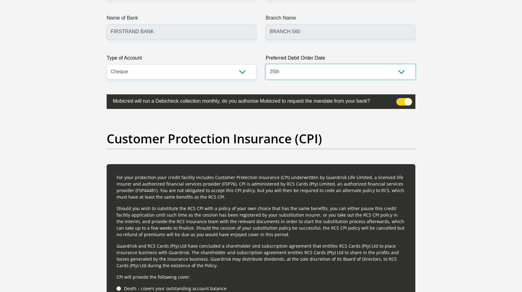
scroll to position [1502, 0]
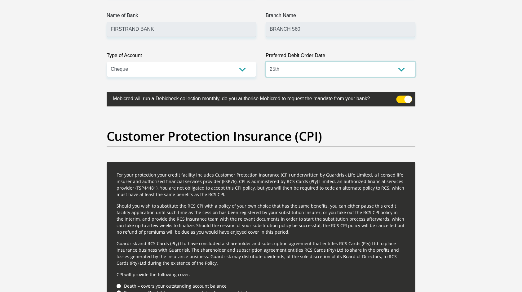
click at [377, 69] on select "1st 2nd 3rd 4th 5th 7th 18th 19th 20th 21st 22nd 23rd 24th 25th 26th 27th 28th …" at bounding box center [341, 69] width 150 height 15
select select "24"
click at [266, 62] on select "1st 2nd 3rd 4th 5th 7th 18th 19th 20th 21st 22nd 23rd 24th 25th 26th 27th 28th …" at bounding box center [341, 69] width 150 height 15
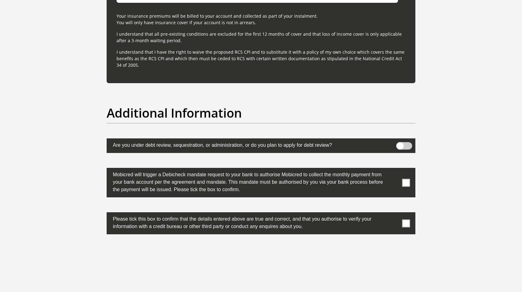
scroll to position [1846, 0]
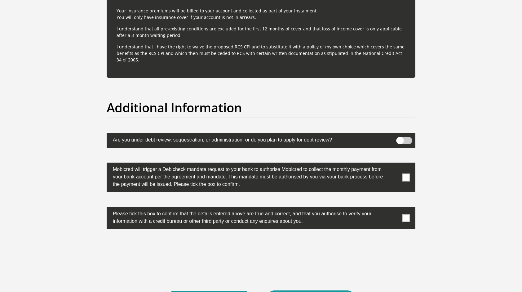
click at [409, 174] on span at bounding box center [406, 177] width 8 height 8
click at [393, 164] on input "checkbox" at bounding box center [393, 164] width 0 height 0
click at [406, 214] on span at bounding box center [406, 218] width 8 height 8
click at [393, 208] on input "checkbox" at bounding box center [393, 208] width 0 height 0
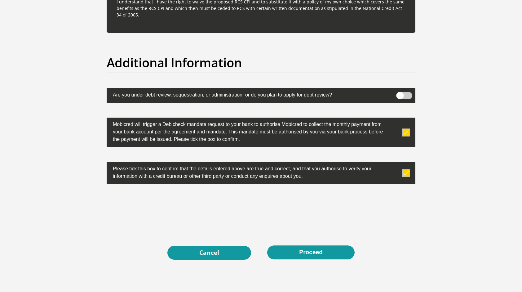
scroll to position [1892, 0]
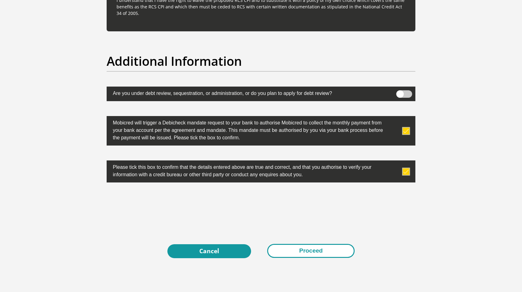
click at [298, 246] on button "Proceed" at bounding box center [310, 251] width 87 height 14
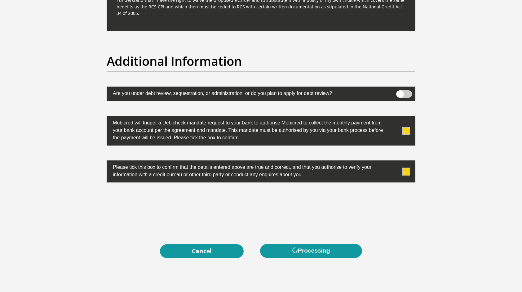
scroll to position [0, 0]
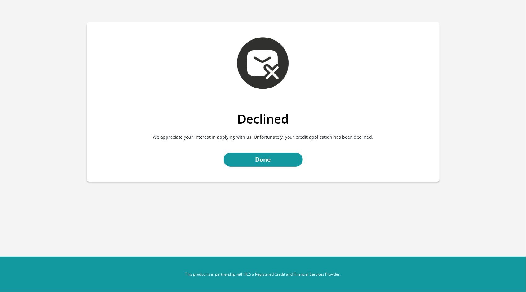
click at [298, 246] on body "Declined We appreciate your interest in applying with us. Unfortunately, your c…" at bounding box center [263, 146] width 526 height 292
click at [278, 161] on link "Done" at bounding box center [263, 159] width 79 height 14
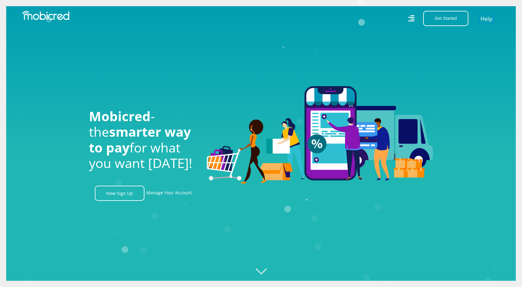
click at [492, 14] on link "Help" at bounding box center [486, 18] width 13 height 9
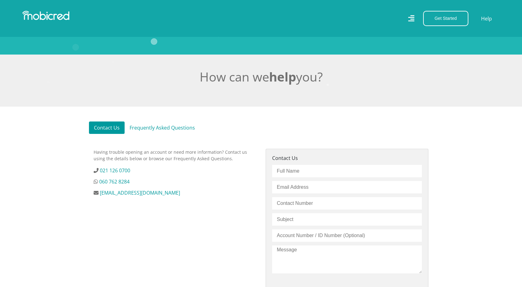
scroll to position [120, 0]
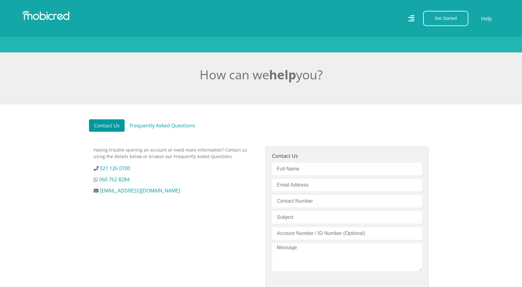
click at [194, 128] on link "Frequently Asked Questions" at bounding box center [162, 125] width 75 height 12
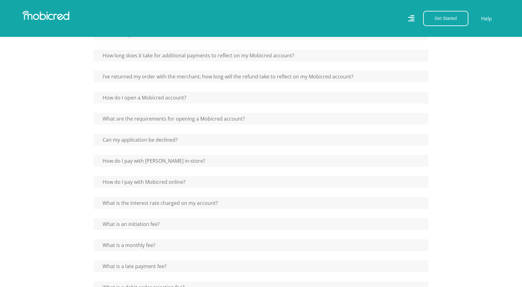
scroll to position [280, 0]
click at [194, 142] on h5 "Can my application be declined?" at bounding box center [261, 140] width 335 height 12
click at [168, 140] on button "Can my application be declined?" at bounding box center [138, 140] width 88 height 12
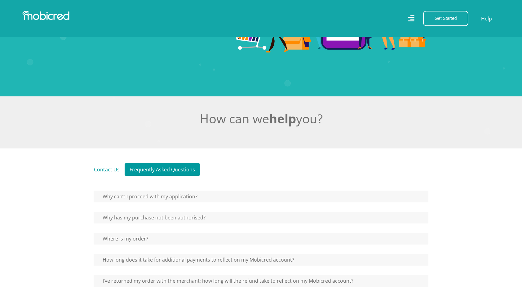
scroll to position [80, 0]
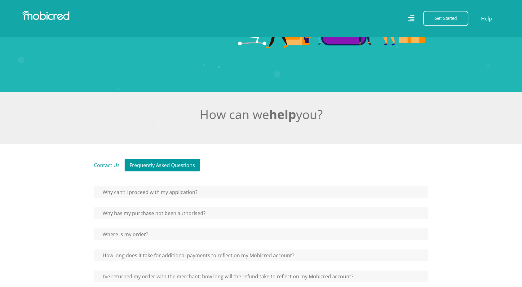
click at [99, 165] on link "Contact Us" at bounding box center [107, 165] width 36 height 12
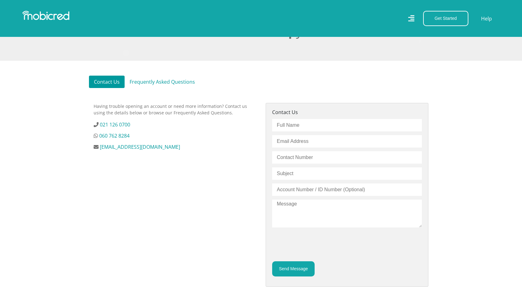
scroll to position [164, 0]
click at [304, 129] on input "text" at bounding box center [347, 125] width 150 height 12
type input "Siphokazi Magagula"
type input "[EMAIL_ADDRESS][DOMAIN_NAME]"
type input "0769724735"
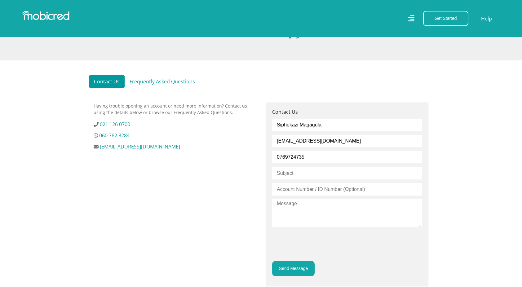
click at [297, 175] on input "text" at bounding box center [347, 173] width 150 height 12
type input "A"
type input "Credit application declined"
click at [292, 206] on textarea at bounding box center [347, 213] width 150 height 28
click at [359, 207] on textarea "Good day. I hope this finds you well." at bounding box center [347, 213] width 150 height 28
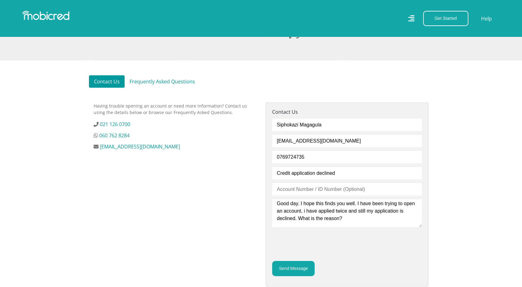
click at [303, 214] on textarea "Good day. I hope this finds you well. I have been trying to open an account, i …" at bounding box center [347, 213] width 150 height 28
drag, startPoint x: 299, startPoint y: 222, endPoint x: 341, endPoint y: 221, distance: 42.8
click at [341, 221] on textarea "Good day. I hope this finds you well. I have been trying to open an account, I …" at bounding box center [347, 213] width 150 height 28
type textarea "Good day. I hope this finds you well. I have been trying to open an account, I …"
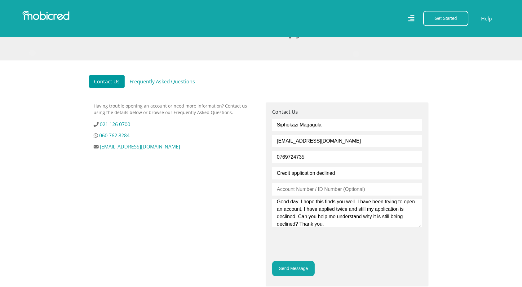
click at [297, 195] on input "text" at bounding box center [347, 189] width 150 height 12
type input "0110090247088"
click at [319, 227] on textarea "Good day. I hope this finds you well. I have been trying to open an account; I …" at bounding box center [347, 213] width 150 height 28
type textarea "Good day. I hope this finds you well. I have been trying to open an account; I …"
click at [172, 150] on link "[EMAIL_ADDRESS][DOMAIN_NAME]" at bounding box center [140, 146] width 80 height 7
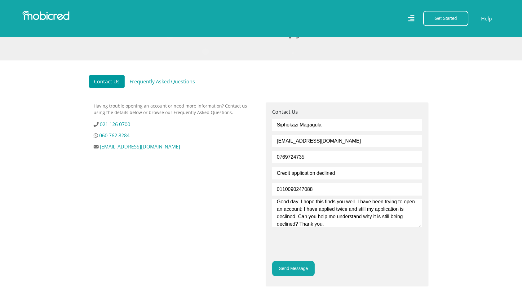
click at [147, 182] on div "Having trouble opening an account or need more information? Contact us using th…" at bounding box center [175, 202] width 172 height 199
click at [305, 205] on textarea "Good day. I hope this finds you well. I have been trying to open an account; I …" at bounding box center [347, 213] width 150 height 28
click at [301, 276] on button "Send Message" at bounding box center [293, 268] width 42 height 15
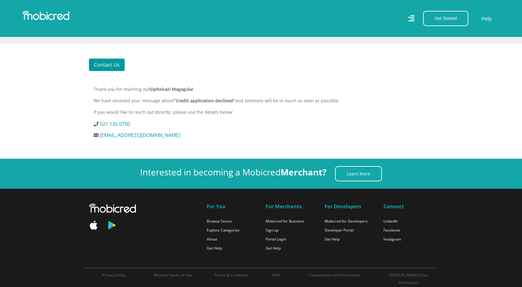
scroll to position [181, 0]
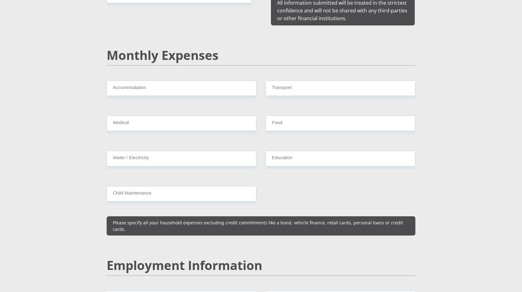
scroll to position [706, 0]
